Goal: Share content

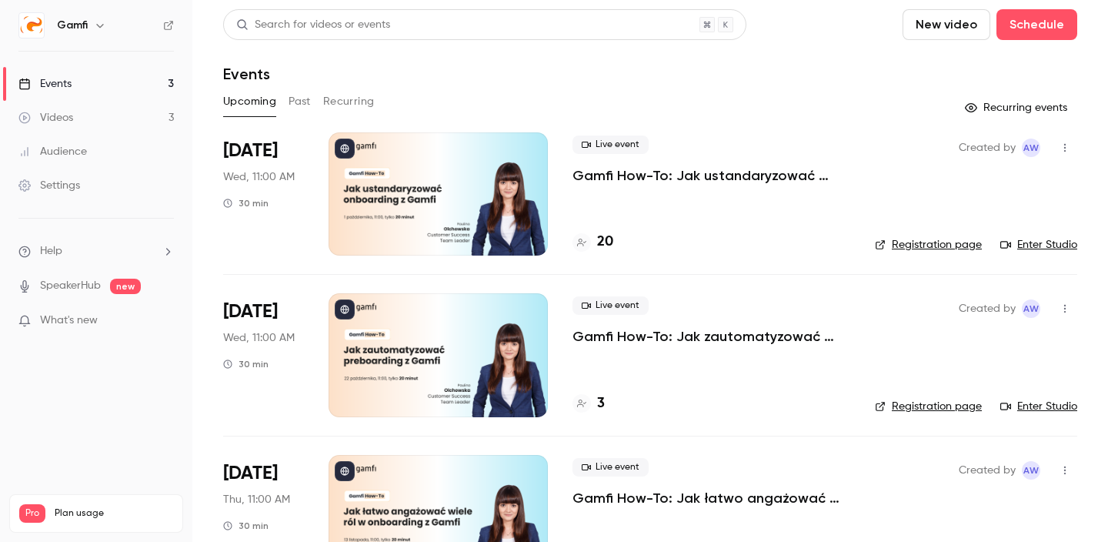
click at [1068, 148] on icon "button" at bounding box center [1065, 147] width 12 height 11
click at [977, 185] on div "Share" at bounding box center [1005, 186] width 117 height 15
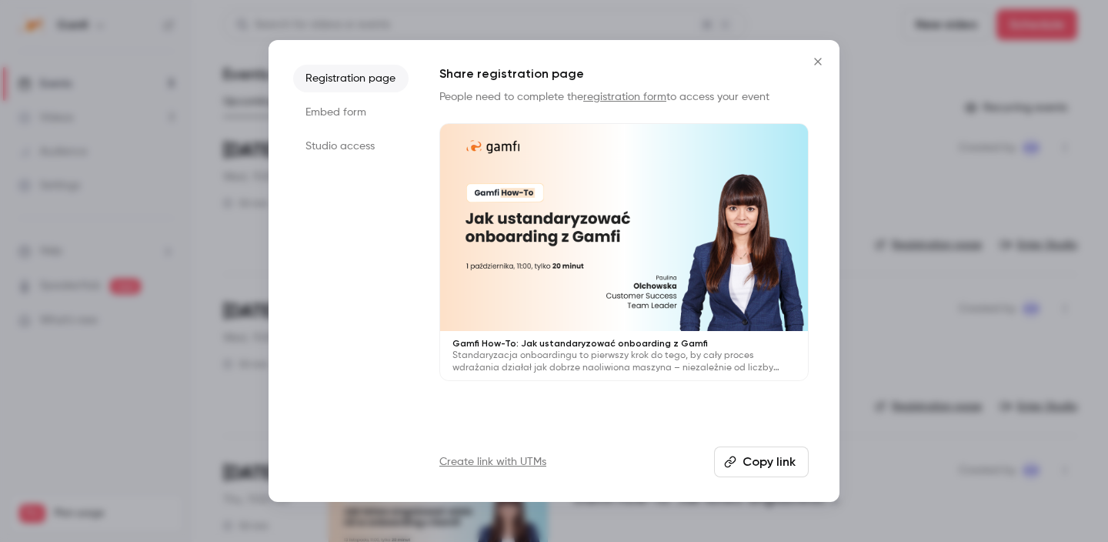
click at [757, 465] on button "Copy link" at bounding box center [761, 461] width 95 height 31
click at [861, 306] on div at bounding box center [554, 271] width 1108 height 542
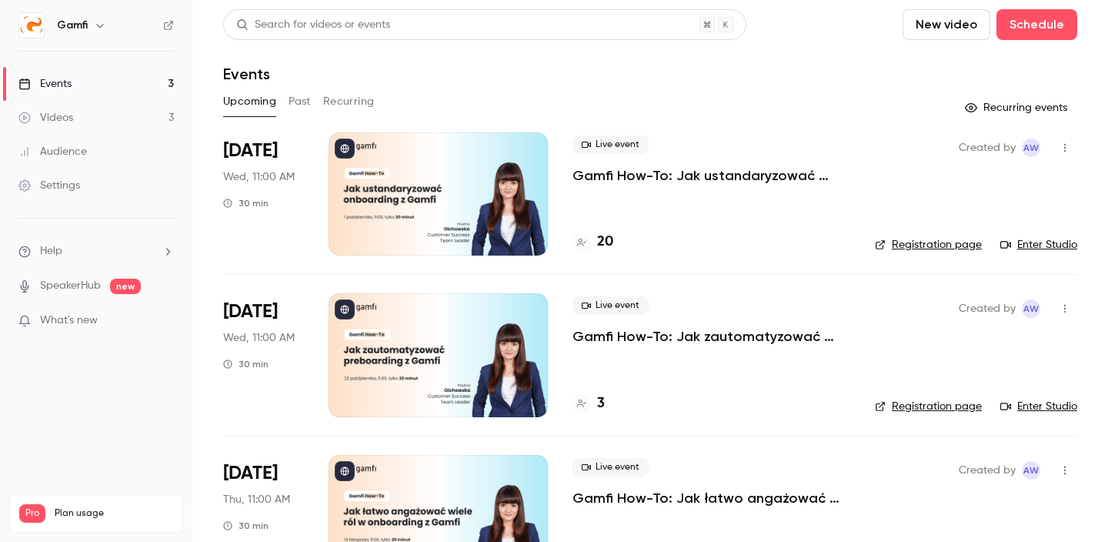
click at [1046, 246] on link "Enter Studio" at bounding box center [1039, 244] width 77 height 15
